Goal: Task Accomplishment & Management: Complete application form

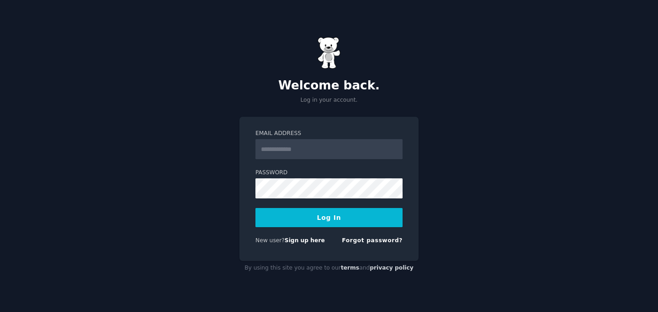
click at [336, 151] on input "Email Address" at bounding box center [328, 149] width 147 height 20
type input "**********"
click at [255, 208] on button "Log In" at bounding box center [328, 217] width 147 height 19
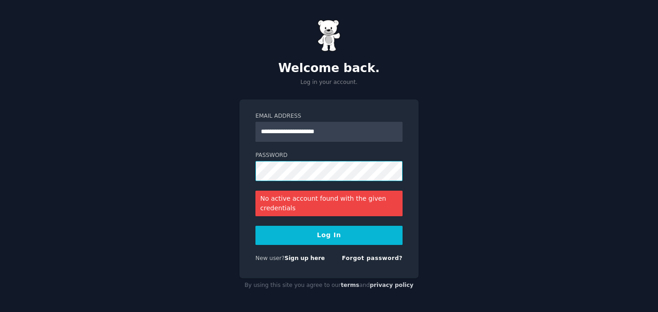
click at [255, 226] on button "Log In" at bounding box center [328, 235] width 147 height 19
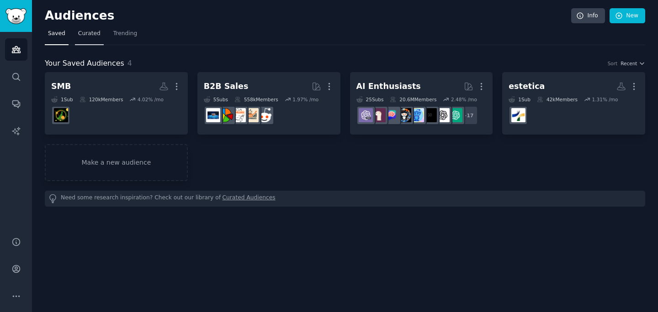
click at [83, 34] on span "Curated" at bounding box center [89, 34] width 22 height 8
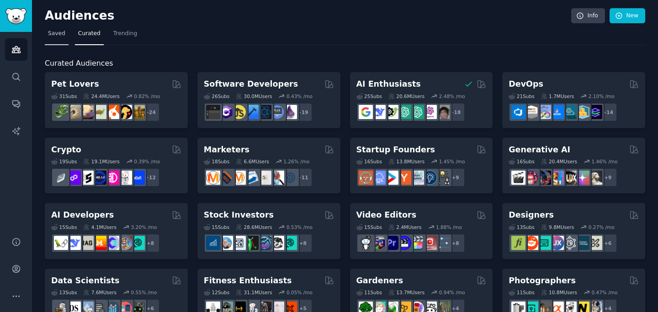
click at [53, 38] on link "Saved" at bounding box center [57, 35] width 24 height 19
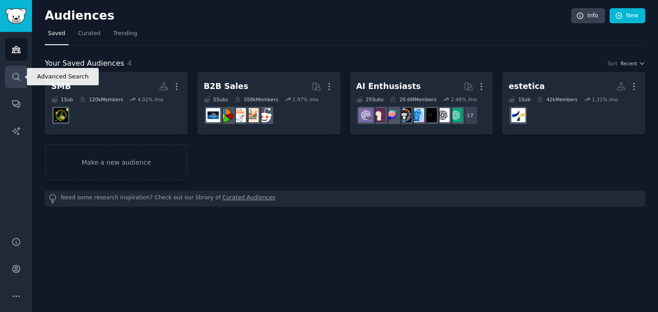
click at [14, 84] on link "Search" at bounding box center [16, 77] width 22 height 22
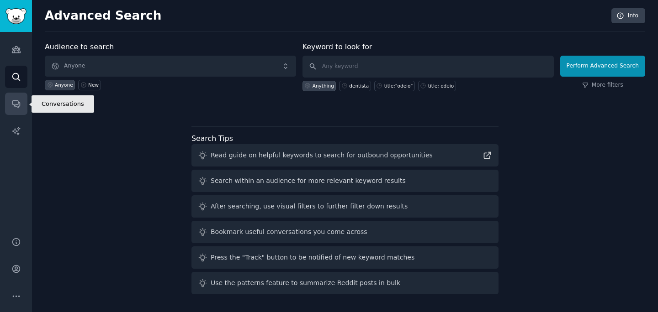
click at [15, 113] on link "Conversations" at bounding box center [16, 104] width 22 height 22
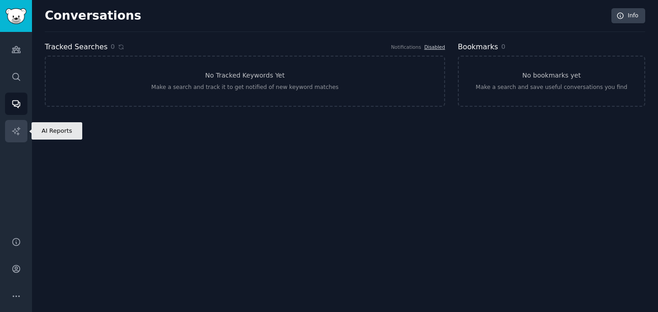
click at [17, 131] on icon "Sidebar" at bounding box center [16, 131] width 8 height 8
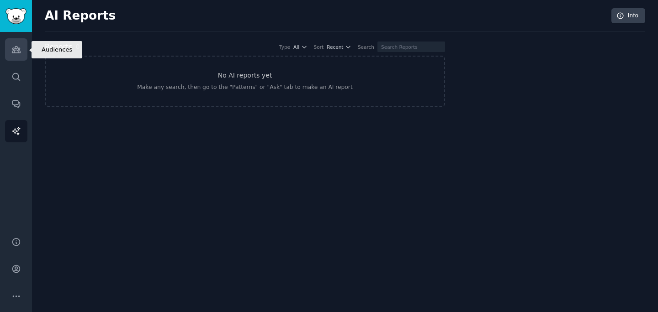
click at [23, 49] on link "Audiences" at bounding box center [16, 49] width 22 height 22
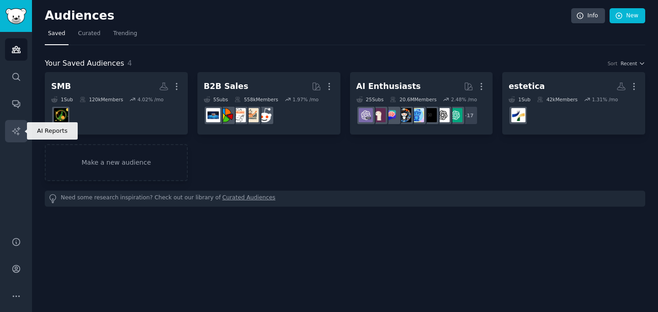
click at [15, 128] on icon "Sidebar" at bounding box center [16, 132] width 10 height 10
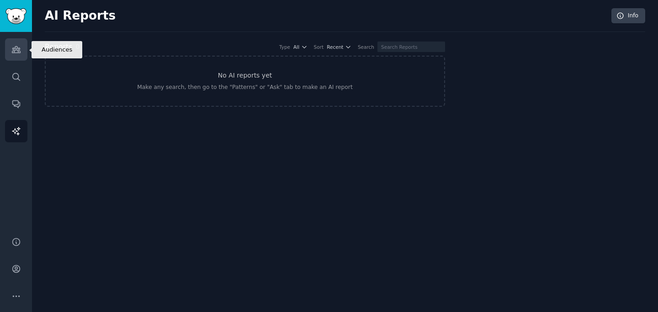
click at [19, 51] on icon "Sidebar" at bounding box center [16, 50] width 8 height 6
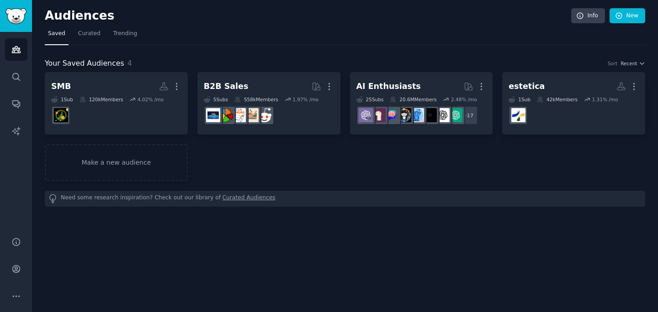
click at [61, 8] on div "Audiences Info New" at bounding box center [345, 17] width 600 height 19
click at [93, 33] on span "Curated" at bounding box center [89, 34] width 22 height 8
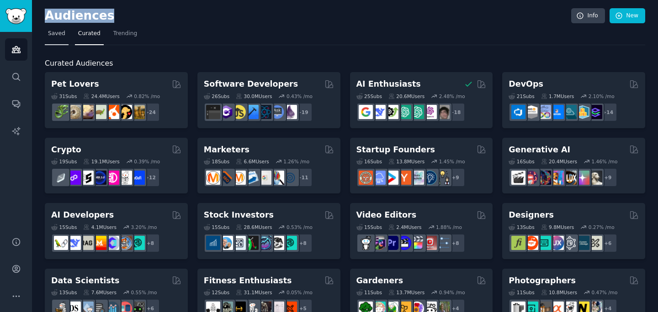
click at [65, 36] on link "Saved" at bounding box center [57, 35] width 24 height 19
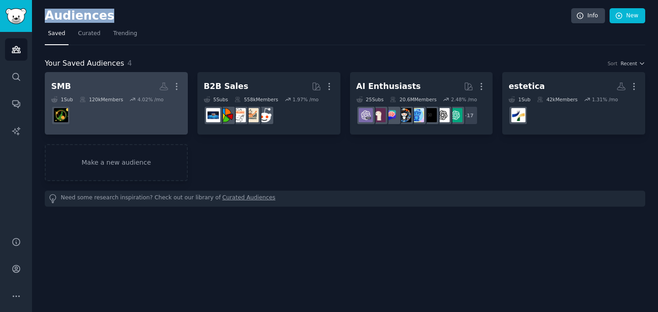
click at [133, 102] on icon at bounding box center [132, 99] width 6 height 6
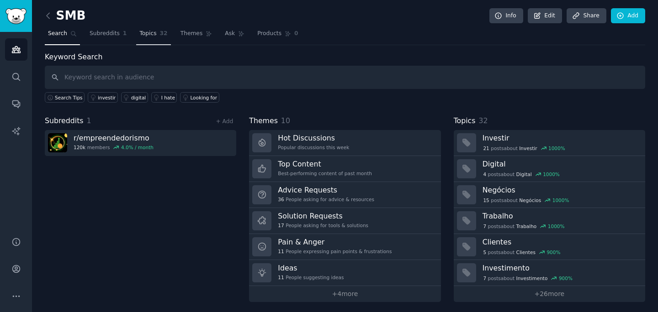
click at [142, 36] on span "Topics" at bounding box center [147, 34] width 17 height 8
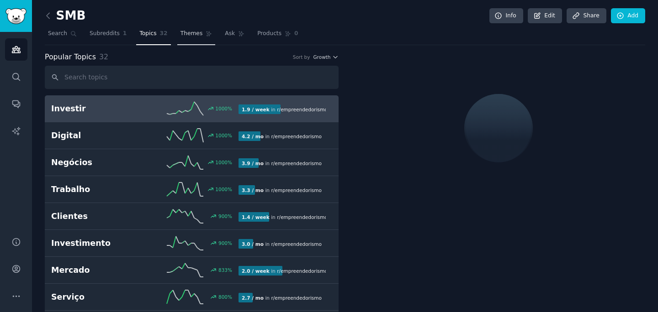
click at [184, 36] on span "Themes" at bounding box center [191, 34] width 22 height 8
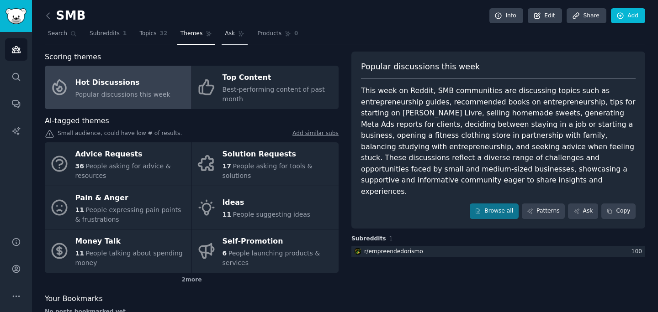
click at [230, 36] on span "Ask" at bounding box center [230, 34] width 10 height 8
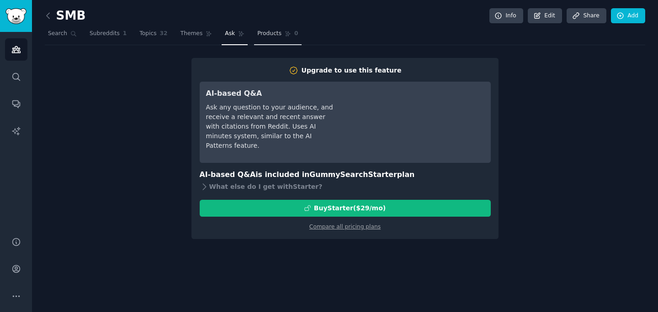
click at [268, 39] on link "Products 0" at bounding box center [277, 35] width 47 height 19
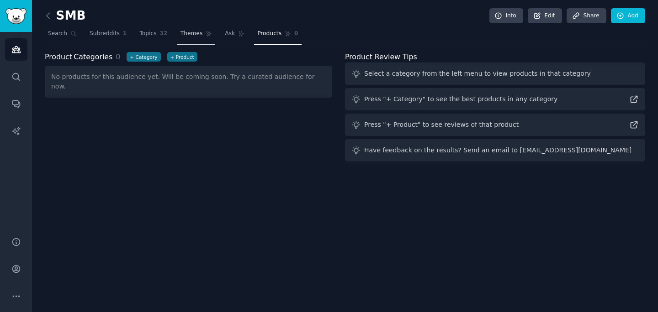
click at [210, 39] on link "Themes" at bounding box center [196, 35] width 38 height 19
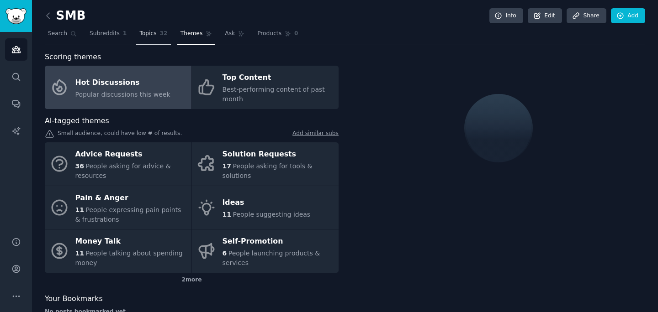
click at [162, 40] on link "Topics 32" at bounding box center [153, 35] width 34 height 19
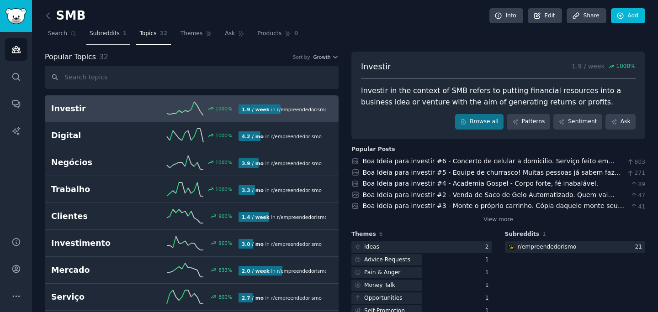
click at [114, 37] on span "Subreddits" at bounding box center [105, 34] width 30 height 8
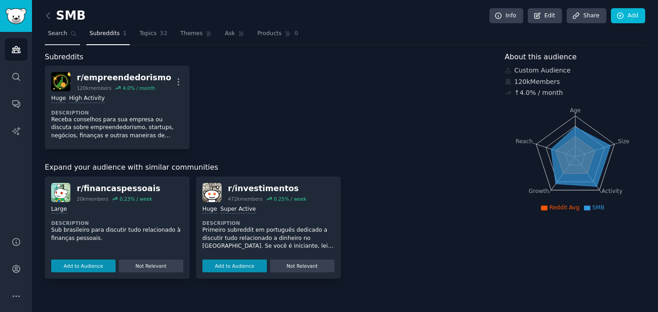
click at [54, 34] on span "Search" at bounding box center [57, 34] width 19 height 8
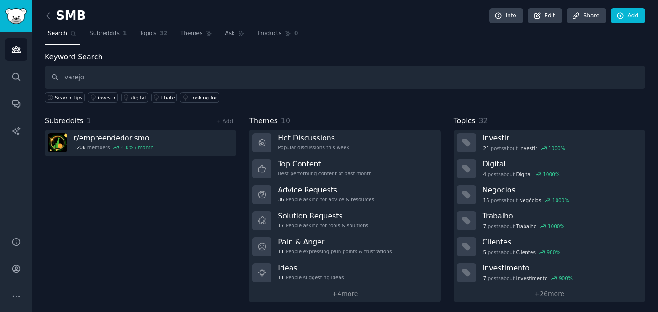
type input "varejo"
click at [37, 10] on div "SMB Info Edit Share Add Search Subreddits 1 Topics 32 Themes Ask Products 0 Key…" at bounding box center [345, 157] width 626 height 315
click at [46, 13] on icon at bounding box center [48, 16] width 10 height 10
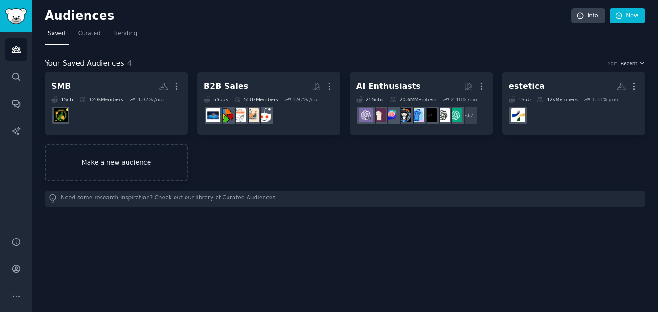
click at [109, 164] on link "Make a new audience" at bounding box center [116, 162] width 143 height 37
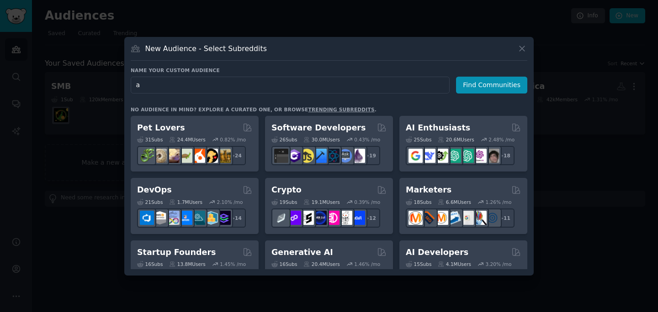
type input "a"
type input "varejo"
click at [494, 85] on button "Find Communities" at bounding box center [491, 85] width 71 height 17
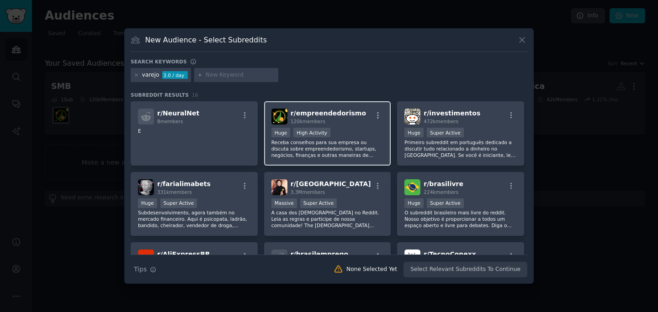
click at [357, 132] on div ">= 80th percentile for submissions / day Huge High Activity" at bounding box center [327, 133] width 112 height 11
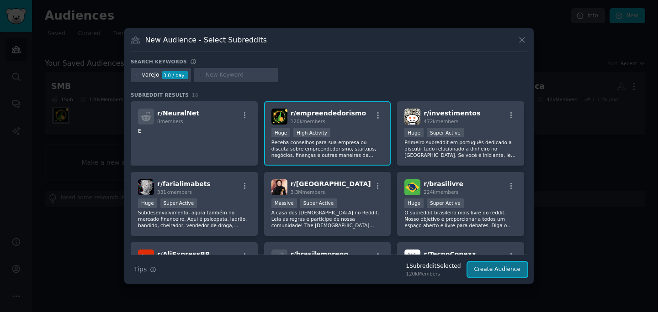
click at [486, 271] on button "Create Audience" at bounding box center [497, 270] width 60 height 16
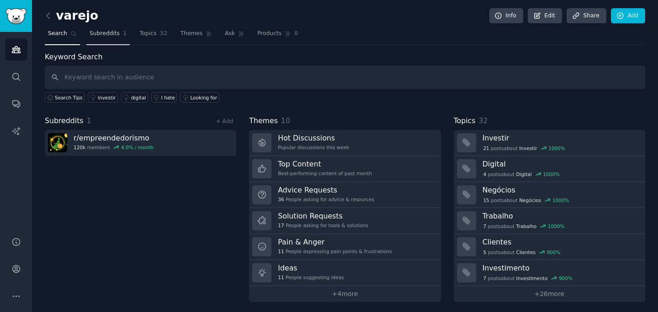
click at [119, 36] on link "Subreddits 1" at bounding box center [107, 35] width 43 height 19
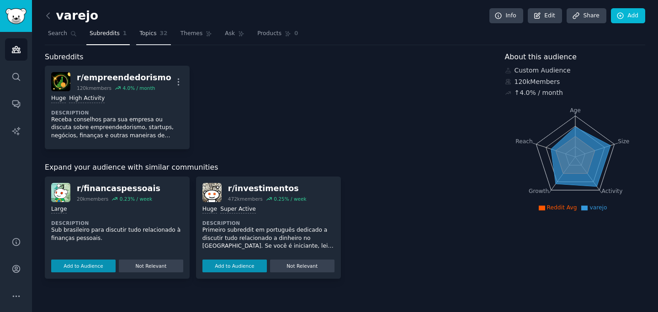
click at [146, 37] on span "Topics" at bounding box center [147, 34] width 17 height 8
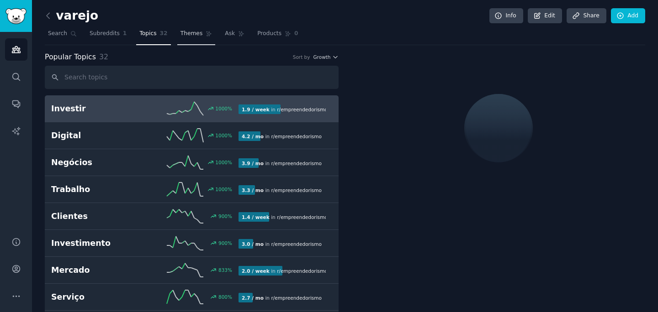
click at [177, 33] on link "Themes" at bounding box center [196, 35] width 38 height 19
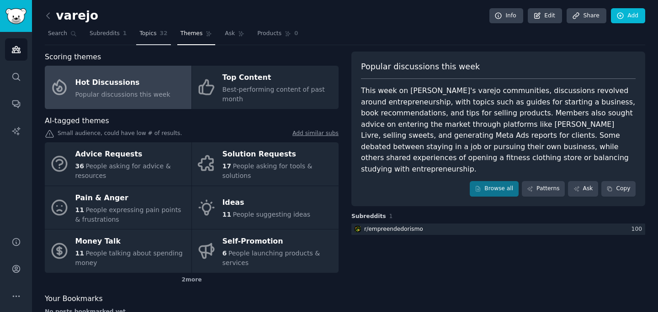
click at [147, 33] on span "Topics" at bounding box center [147, 34] width 17 height 8
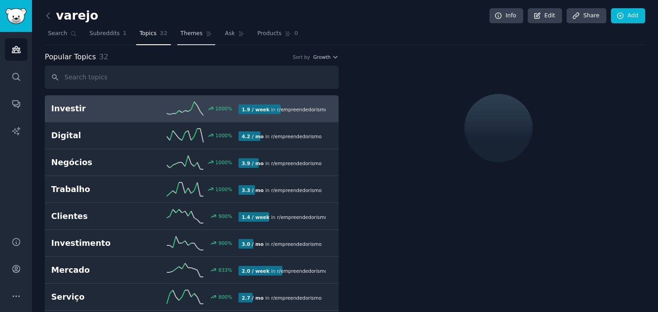
click at [185, 35] on span "Themes" at bounding box center [191, 34] width 22 height 8
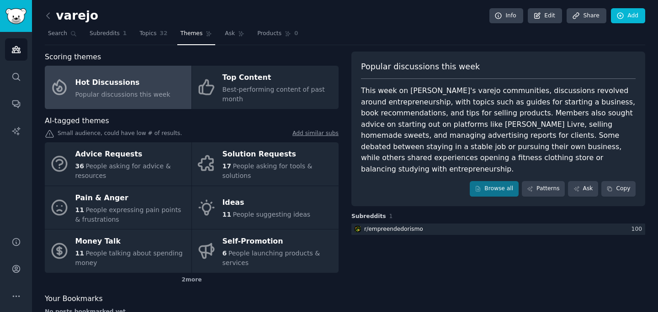
click at [195, 130] on div "Small audience, could have low # of results. Add similar subs" at bounding box center [192, 135] width 294 height 10
click at [167, 132] on div "Small audience, could have low # of results. Add similar subs" at bounding box center [192, 135] width 294 height 10
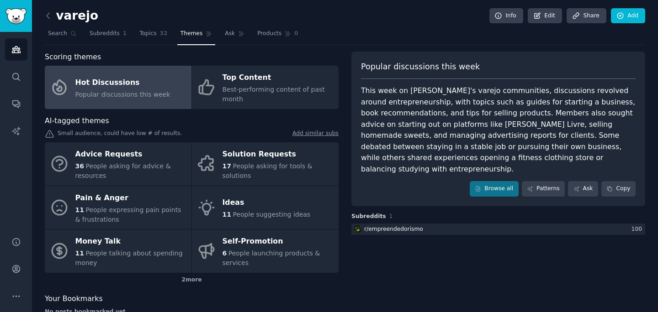
click at [169, 132] on div "Small audience, could have low # of results. Add similar subs" at bounding box center [192, 135] width 294 height 10
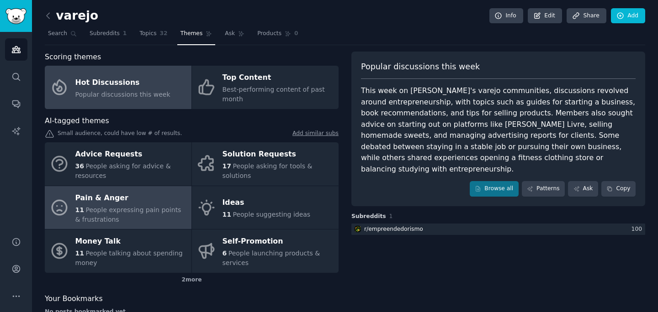
click at [151, 204] on div "Pain & Anger" at bounding box center [130, 198] width 111 height 15
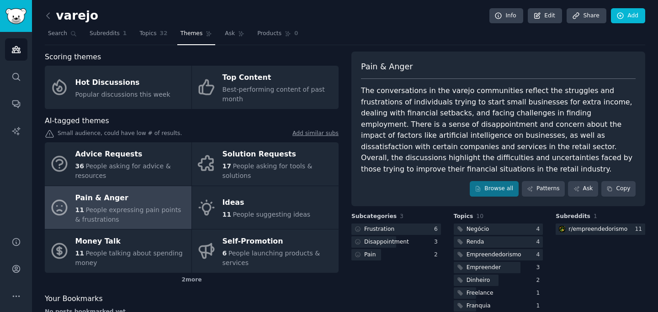
click at [431, 95] on div "The conversations in the varejo communities reflect the struggles and frustrati…" at bounding box center [498, 130] width 275 height 90
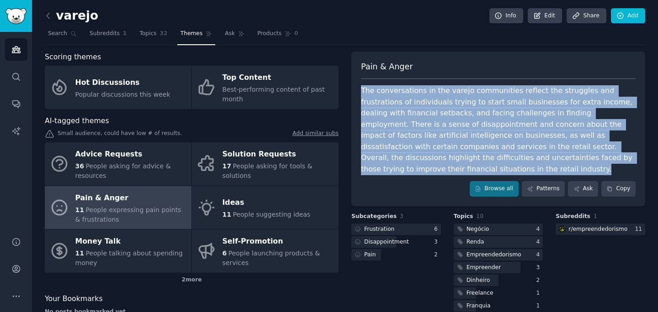
click at [431, 95] on div "The conversations in the varejo communities reflect the struggles and frustrati…" at bounding box center [498, 130] width 275 height 90
click at [550, 181] on link "Patterns" at bounding box center [543, 189] width 43 height 16
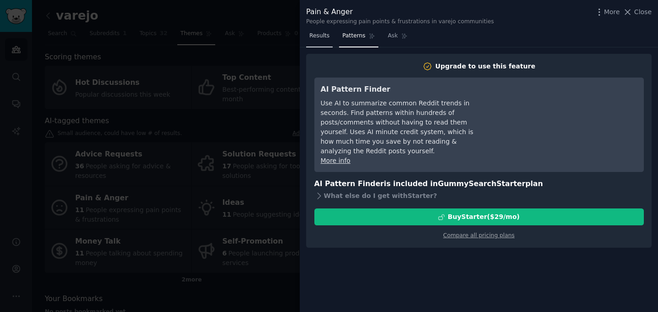
click at [309, 39] on span "Results" at bounding box center [319, 36] width 20 height 8
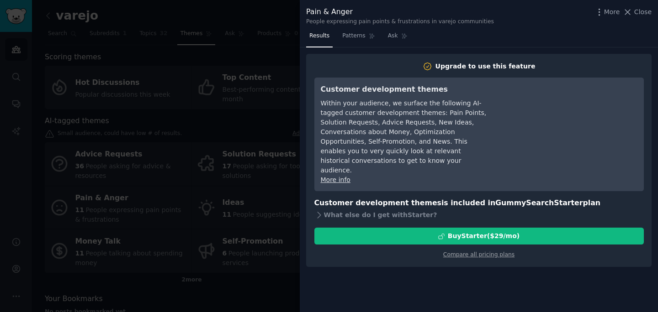
click at [264, 116] on div at bounding box center [329, 156] width 658 height 312
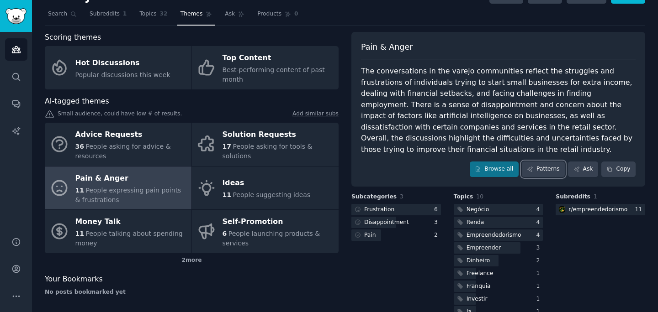
scroll to position [17, 0]
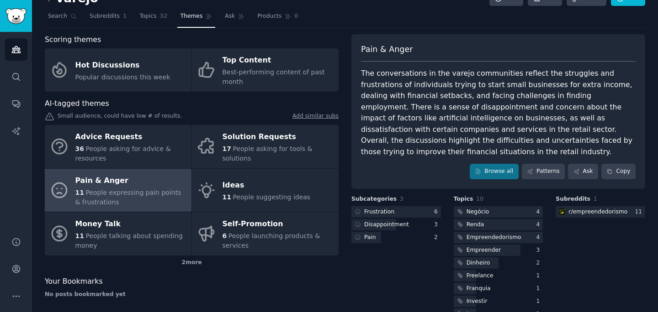
click at [546, 122] on div "The conversations in the varejo communities reflect the struggles and frustrati…" at bounding box center [498, 113] width 275 height 90
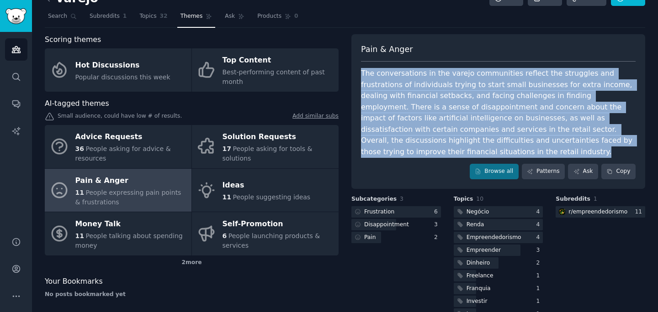
click at [546, 122] on div "The conversations in the varejo communities reflect the struggles and frustrati…" at bounding box center [498, 113] width 275 height 90
click at [523, 117] on div "The conversations in the varejo communities reflect the struggles and frustrati…" at bounding box center [498, 113] width 275 height 90
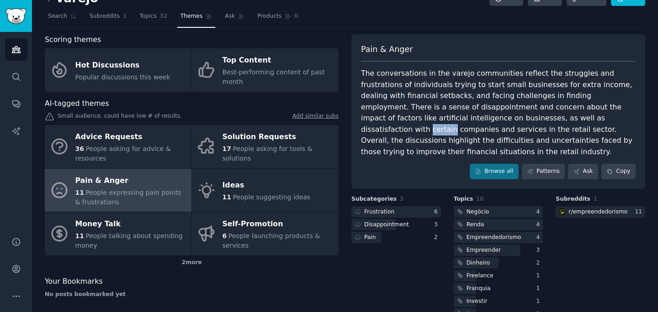
click at [523, 117] on div "The conversations in the varejo communities reflect the struggles and frustrati…" at bounding box center [498, 113] width 275 height 90
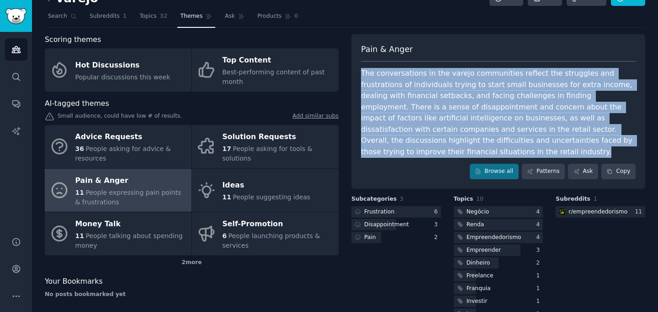
click at [523, 117] on div "The conversations in the varejo communities reflect the struggles and frustrati…" at bounding box center [498, 113] width 275 height 90
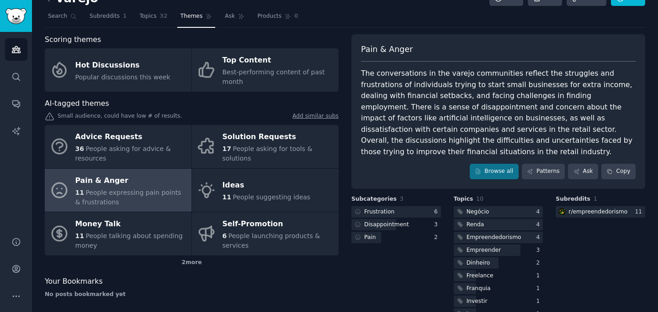
click at [487, 102] on div "The conversations in the varejo communities reflect the struggles and frustrati…" at bounding box center [498, 113] width 275 height 90
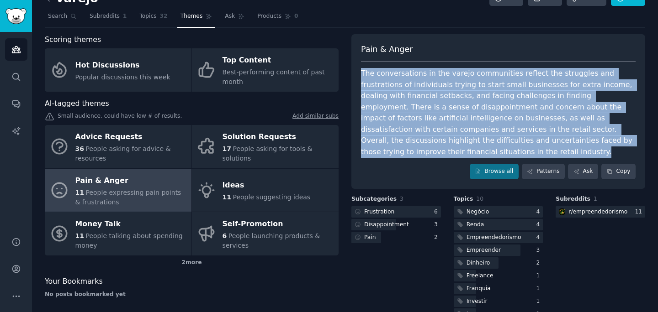
click at [487, 102] on div "The conversations in the varejo communities reflect the struggles and frustrati…" at bounding box center [498, 113] width 275 height 90
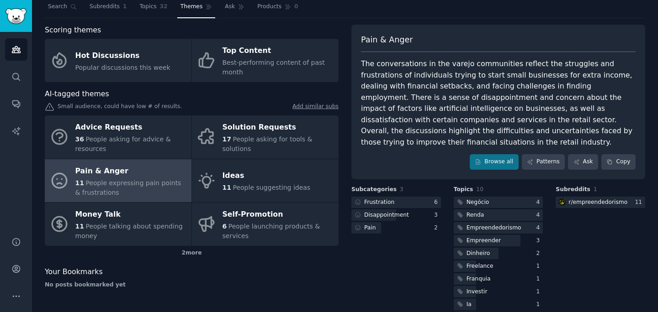
scroll to position [32, 0]
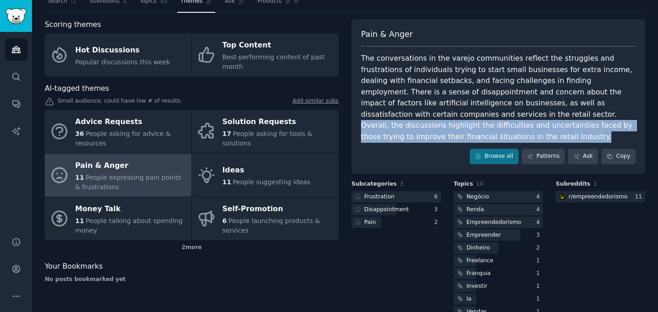
drag, startPoint x: 402, startPoint y: 115, endPoint x: 639, endPoint y: 123, distance: 237.7
click at [639, 124] on div "Pain & Anger The conversations in the varejo communities reflect the struggles …" at bounding box center [498, 96] width 294 height 155
click at [612, 121] on div "The conversations in the varejo communities reflect the struggles and frustrati…" at bounding box center [498, 98] width 275 height 90
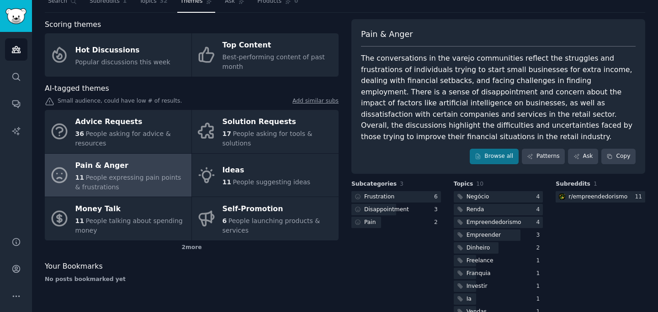
click at [612, 121] on div "The conversations in the varejo communities reflect the struggles and frustrati…" at bounding box center [498, 98] width 275 height 90
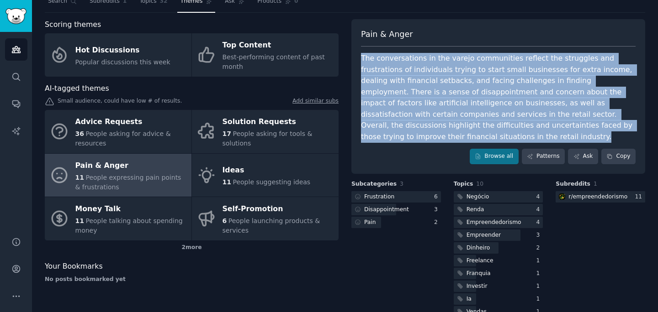
click at [612, 121] on div "The conversations in the varejo communities reflect the struggles and frustrati…" at bounding box center [498, 98] width 275 height 90
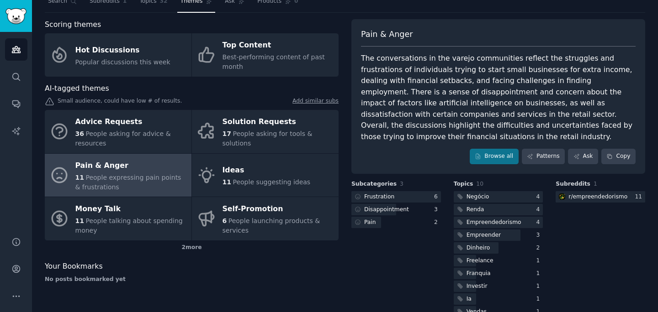
click at [612, 122] on div "The conversations in the varejo communities reflect the struggles and frustrati…" at bounding box center [498, 98] width 275 height 90
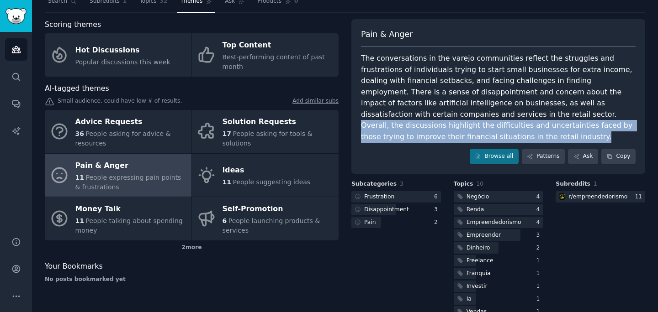
drag, startPoint x: 402, startPoint y: 112, endPoint x: 624, endPoint y: 127, distance: 222.1
click at [624, 127] on div "The conversations in the varejo communities reflect the struggles and frustrati…" at bounding box center [498, 98] width 275 height 90
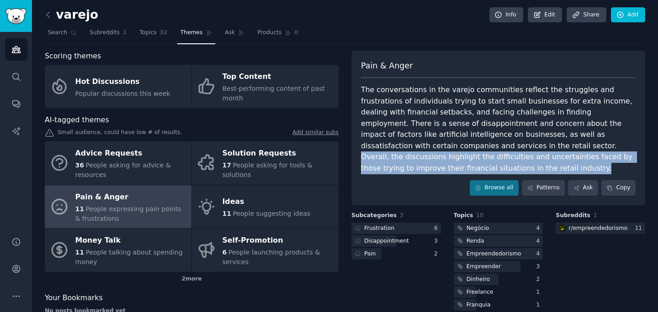
scroll to position [0, 0]
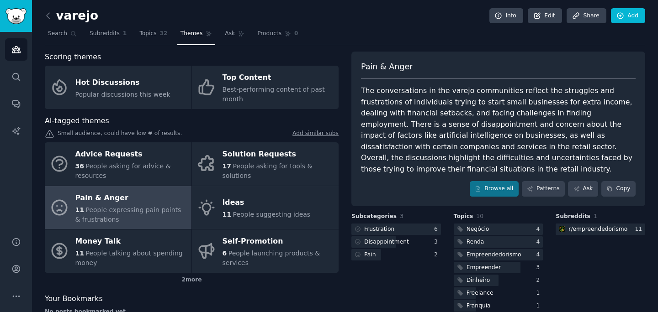
click at [436, 119] on div "The conversations in the varejo communities reflect the struggles and frustrati…" at bounding box center [498, 130] width 275 height 90
click at [437, 131] on div "The conversations in the varejo communities reflect the struggles and frustrati…" at bounding box center [498, 130] width 275 height 90
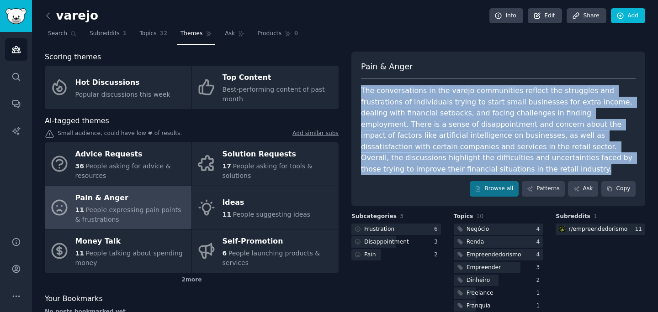
click at [437, 131] on div "The conversations in the varejo communities reflect the struggles and frustrati…" at bounding box center [498, 130] width 275 height 90
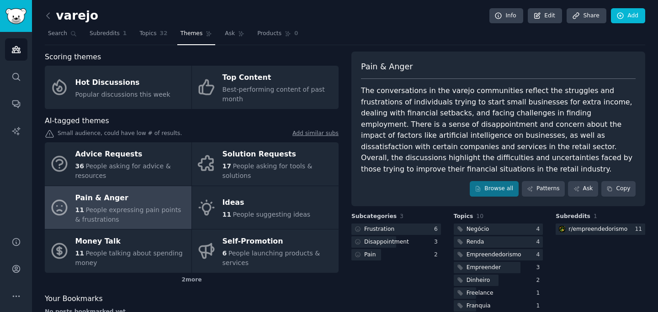
click at [418, 132] on div "The conversations in the varejo communities reflect the struggles and frustrati…" at bounding box center [498, 130] width 275 height 90
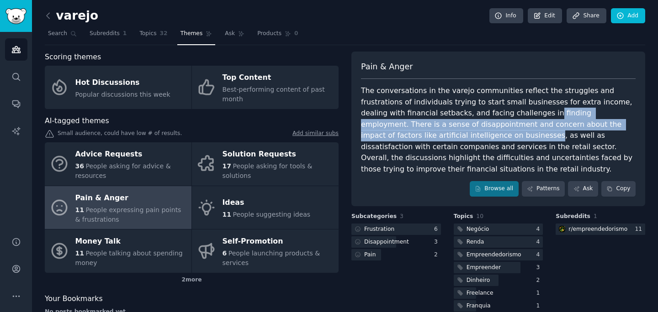
drag, startPoint x: 407, startPoint y: 139, endPoint x: 499, endPoint y: 112, distance: 96.3
click at [499, 112] on div "The conversations in the varejo communities reflect the struggles and frustrati…" at bounding box center [498, 130] width 275 height 90
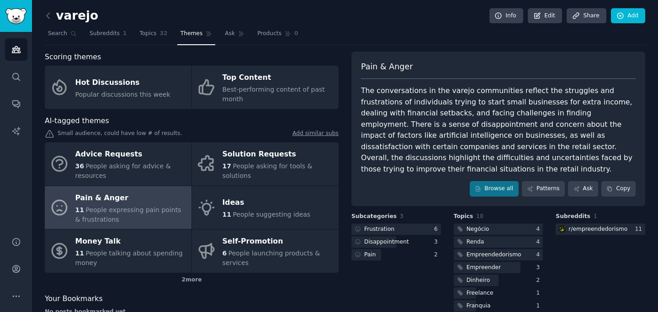
click at [474, 112] on div "The conversations in the varejo communities reflect the struggles and frustrati…" at bounding box center [498, 130] width 275 height 90
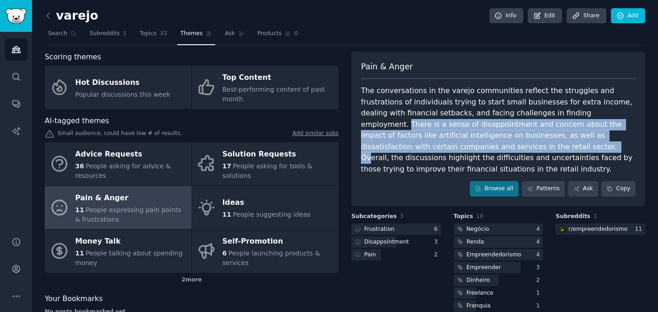
drag, startPoint x: 412, startPoint y: 141, endPoint x: 572, endPoint y: 116, distance: 162.4
click at [571, 116] on div "The conversations in the varejo communities reflect the struggles and frustrati…" at bounding box center [498, 130] width 275 height 90
click at [48, 13] on icon at bounding box center [48, 16] width 10 height 10
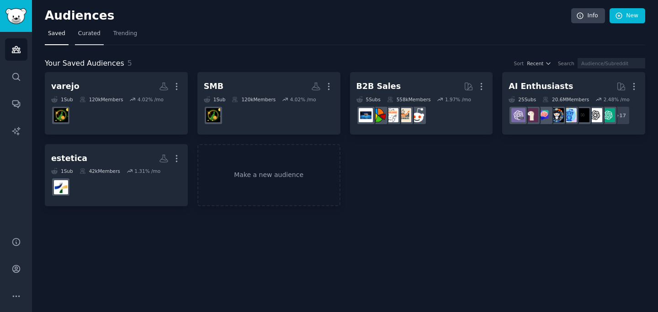
click at [87, 37] on span "Curated" at bounding box center [89, 34] width 22 height 8
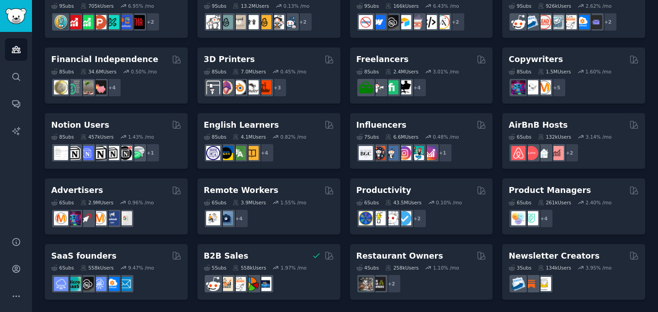
scroll to position [418, 0]
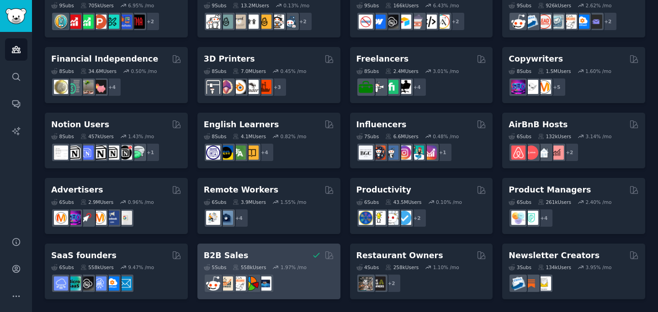
click at [244, 257] on div "B2B Sales" at bounding box center [269, 255] width 130 height 11
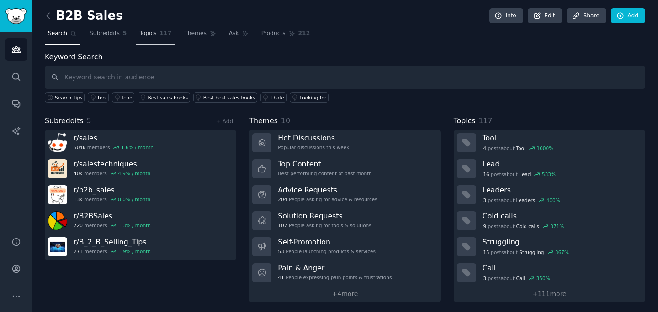
click at [161, 28] on link "Topics 117" at bounding box center [155, 35] width 38 height 19
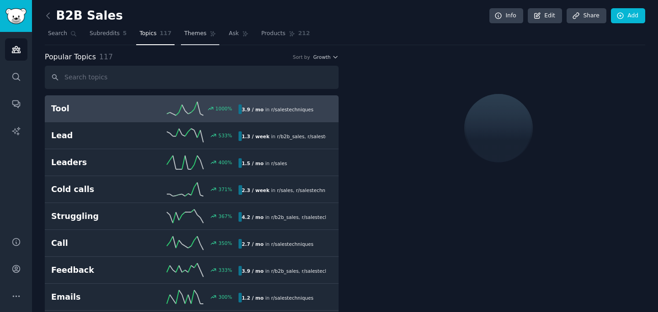
click at [199, 38] on link "Themes" at bounding box center [200, 35] width 38 height 19
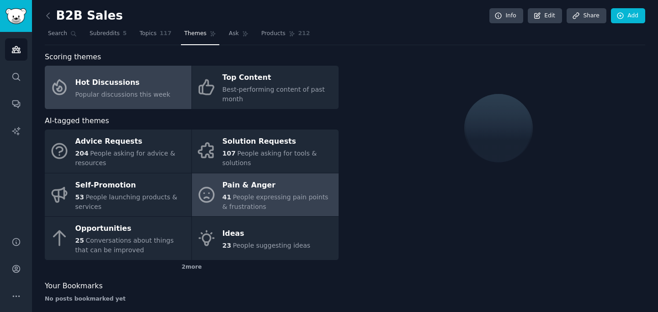
click at [208, 189] on icon at bounding box center [206, 194] width 19 height 19
